Goal: Task Accomplishment & Management: Manage account settings

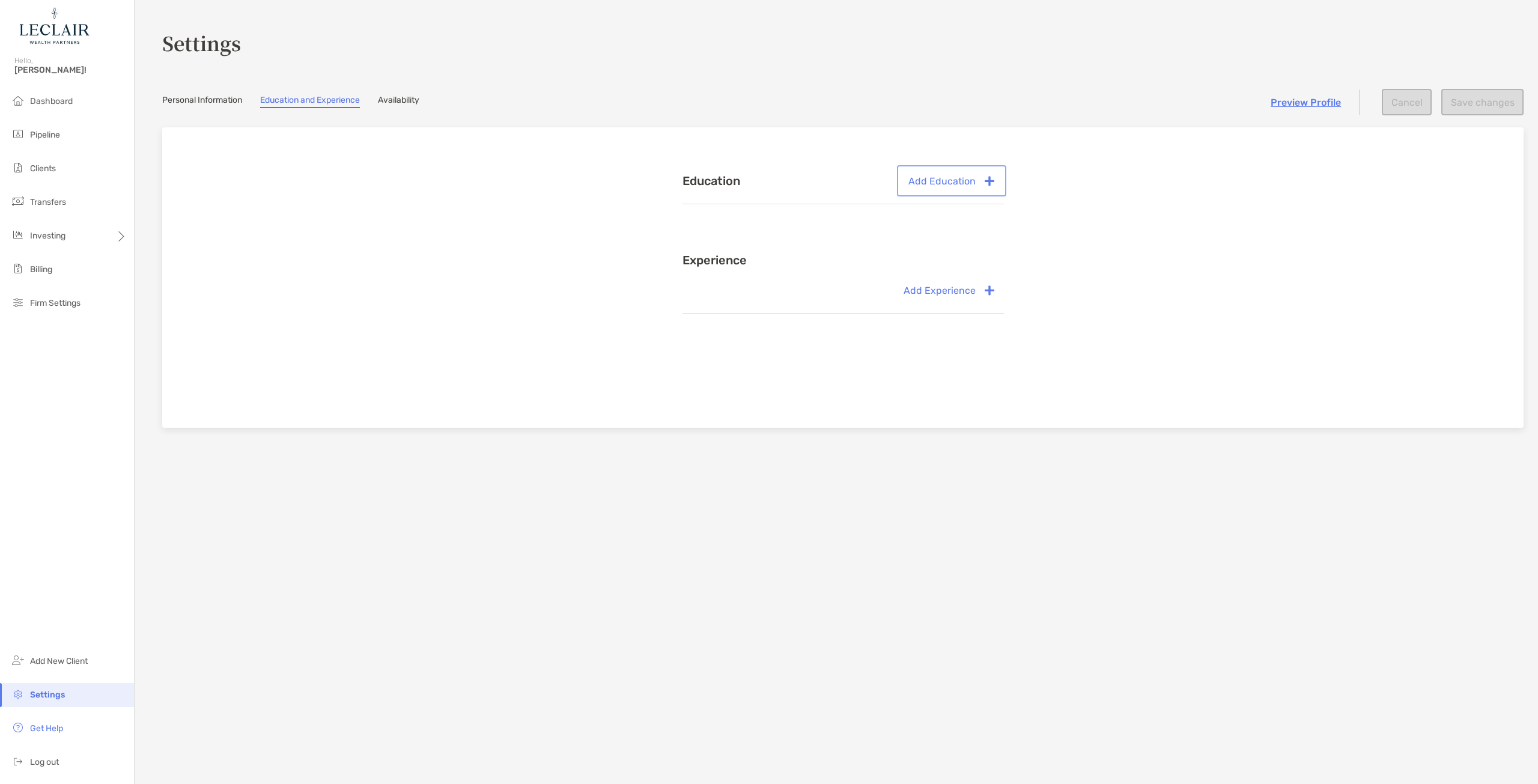
click at [948, 184] on button "Add Education" at bounding box center [951, 180] width 104 height 26
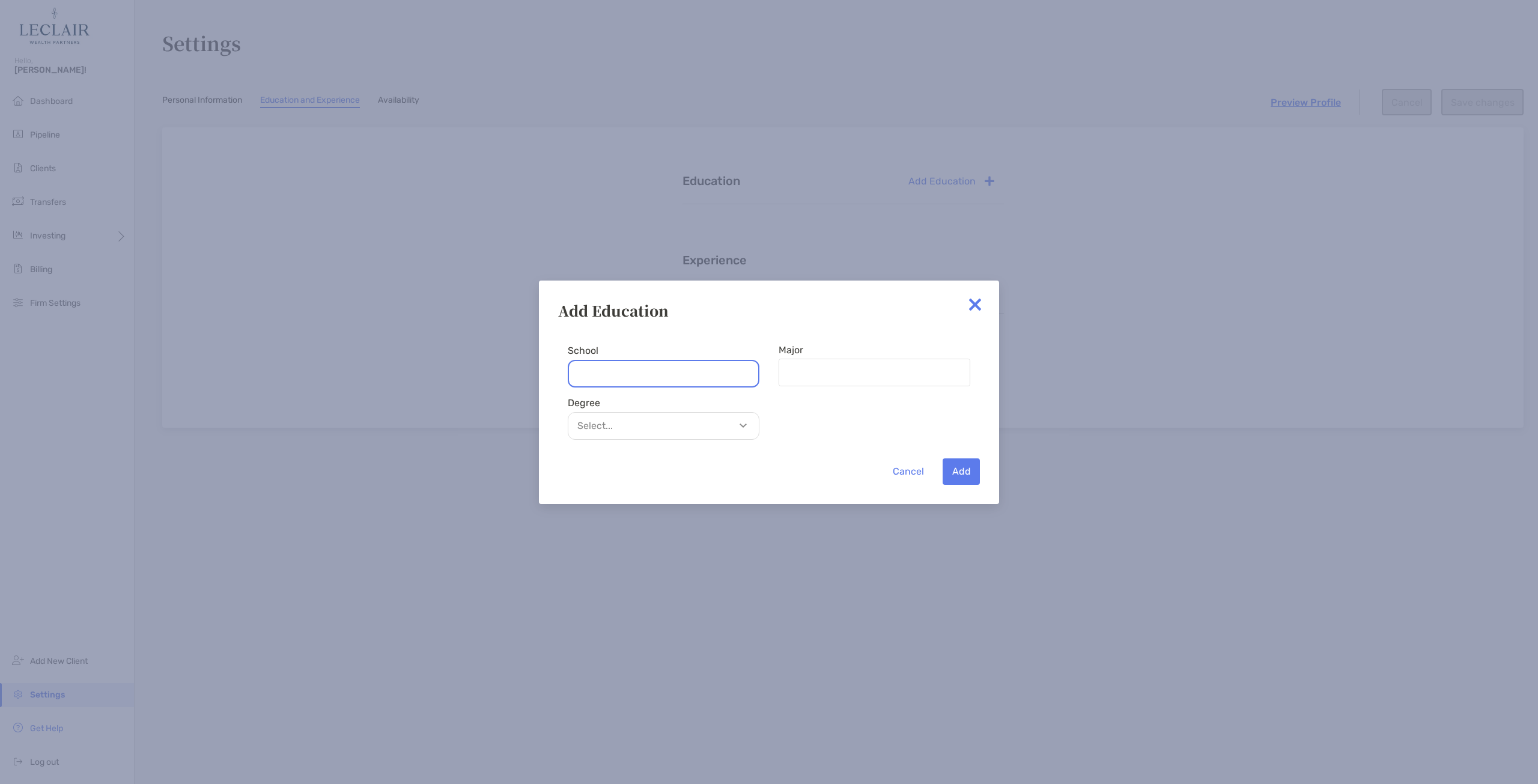
click at [658, 369] on input "School" at bounding box center [663, 373] width 192 height 28
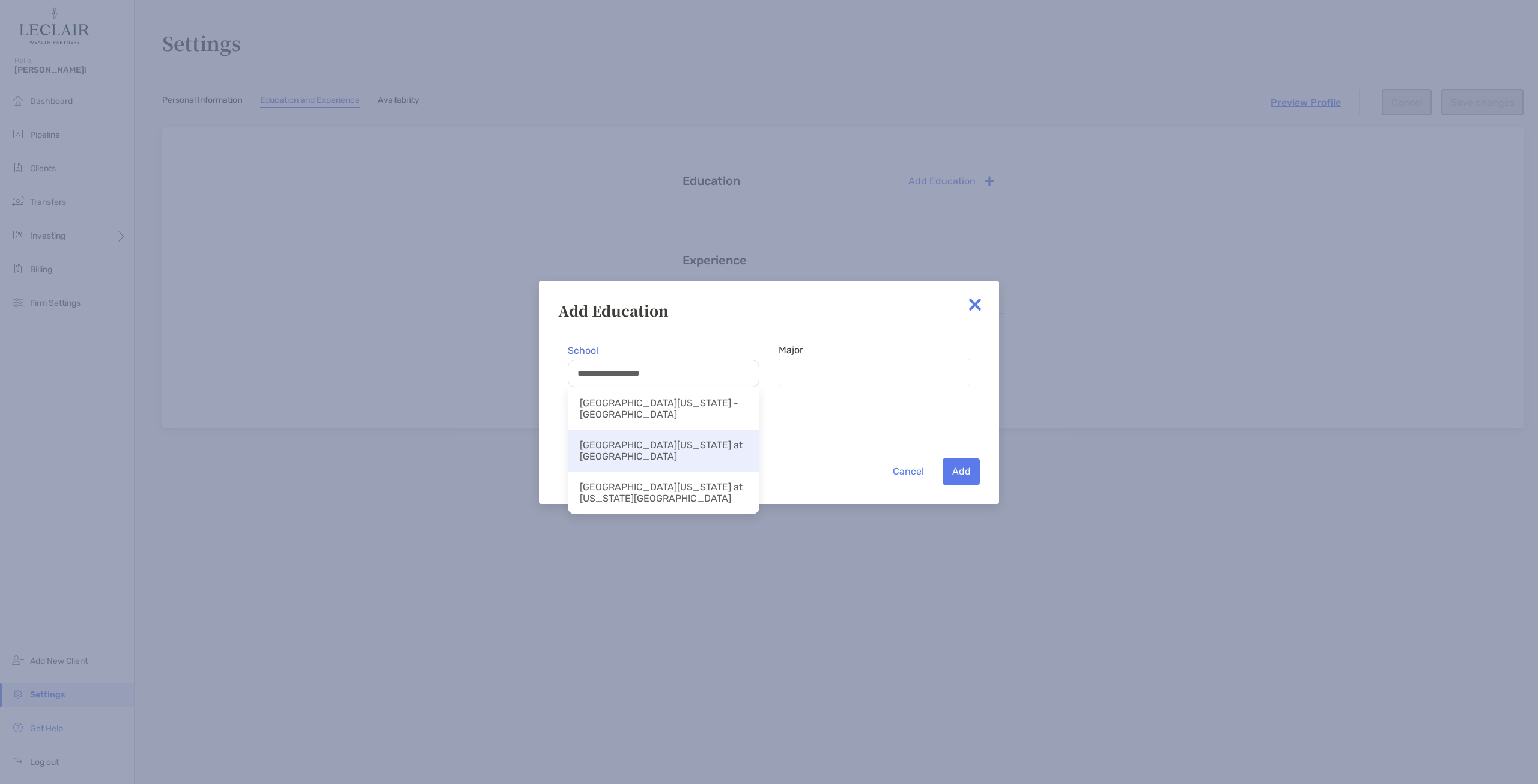
click at [715, 429] on li "[GEOGRAPHIC_DATA][US_STATE] at [GEOGRAPHIC_DATA]" at bounding box center [663, 450] width 192 height 42
type input "**********"
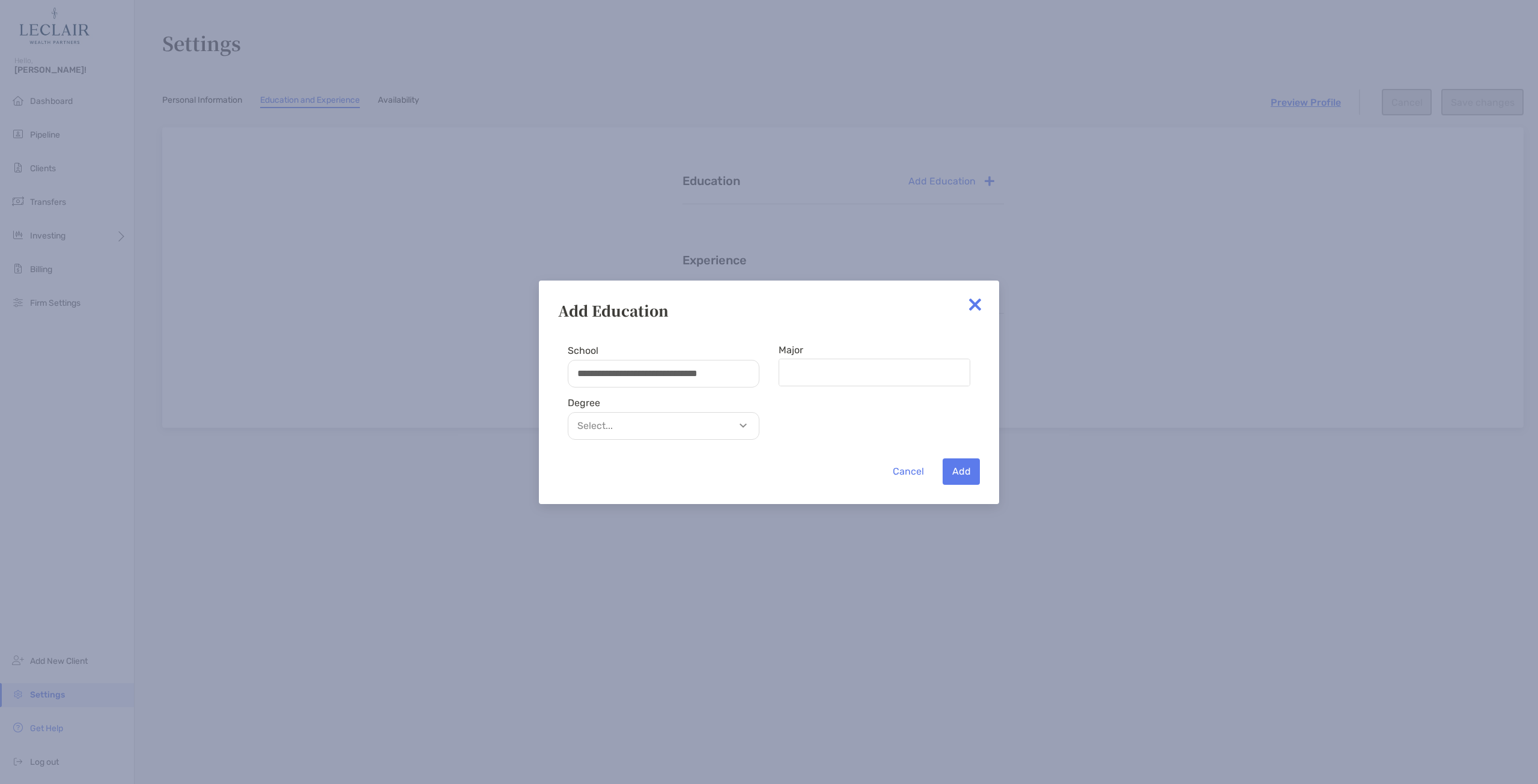
click at [713, 430] on p "Select..." at bounding box center [666, 425] width 190 height 15
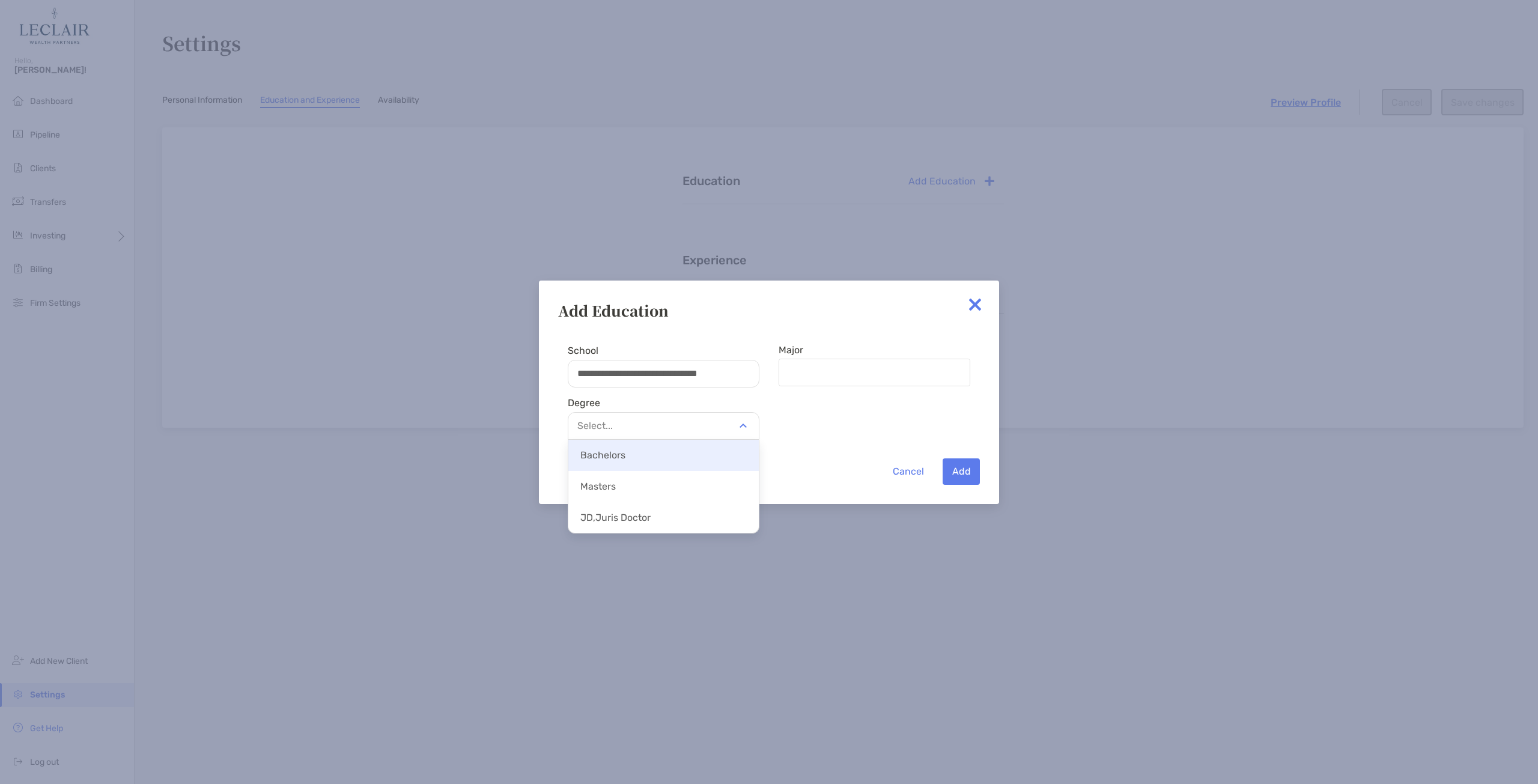
click at [690, 458] on p "Bachelors" at bounding box center [663, 455] width 190 height 27
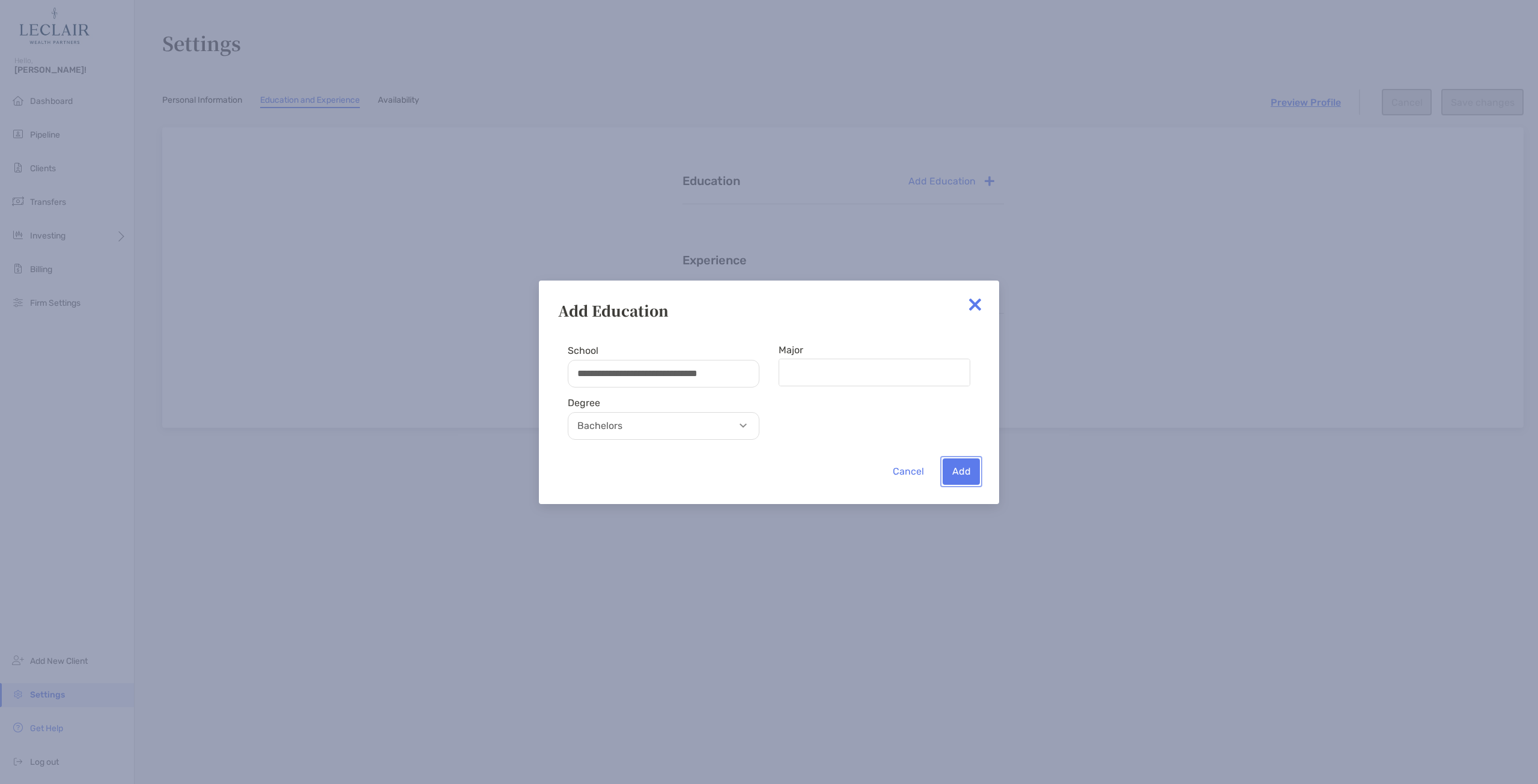
click at [959, 478] on button "Add" at bounding box center [960, 471] width 37 height 26
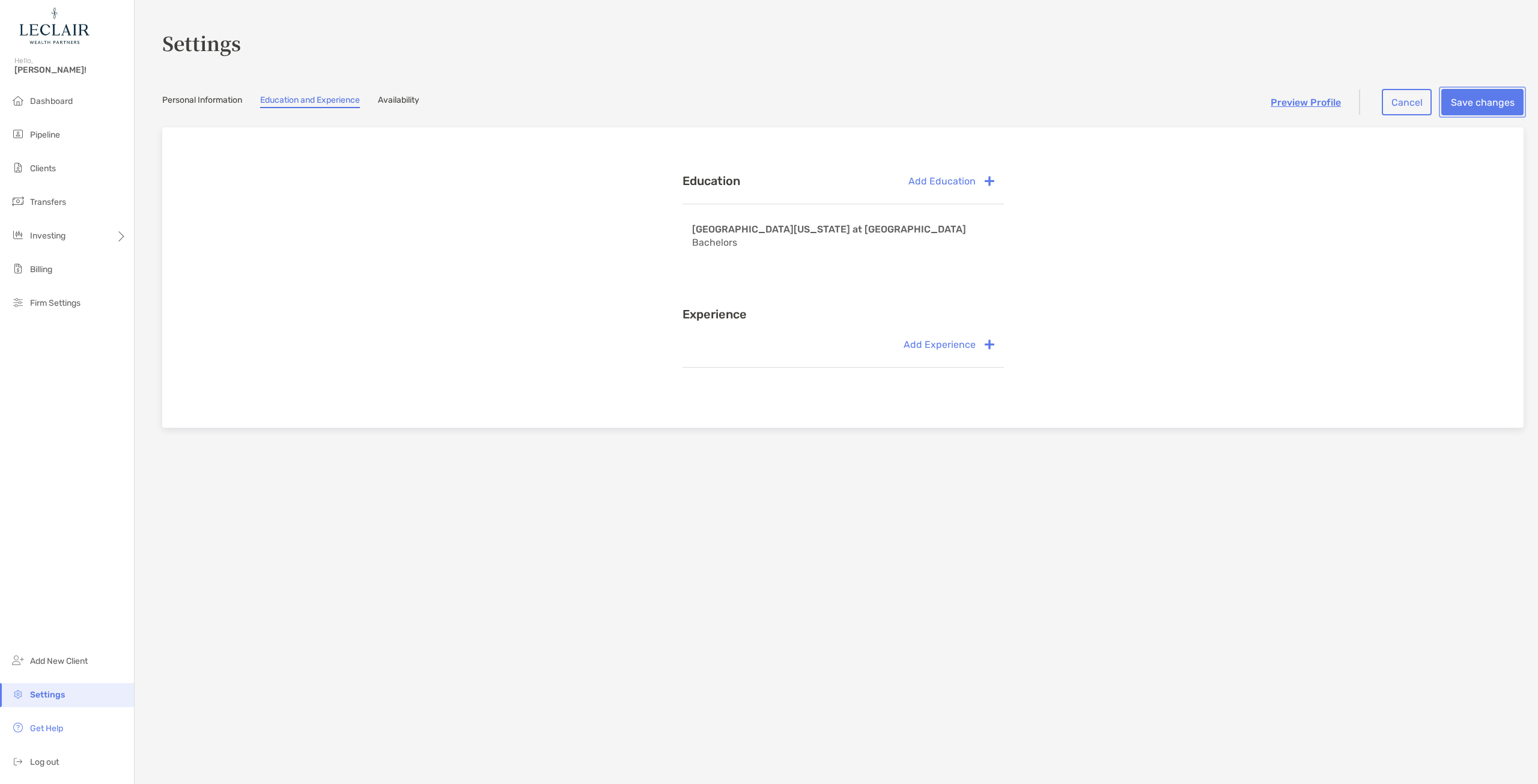
click at [1455, 103] on button "Save changes" at bounding box center [1482, 102] width 82 height 26
